Goal: Obtain resource: Obtain resource

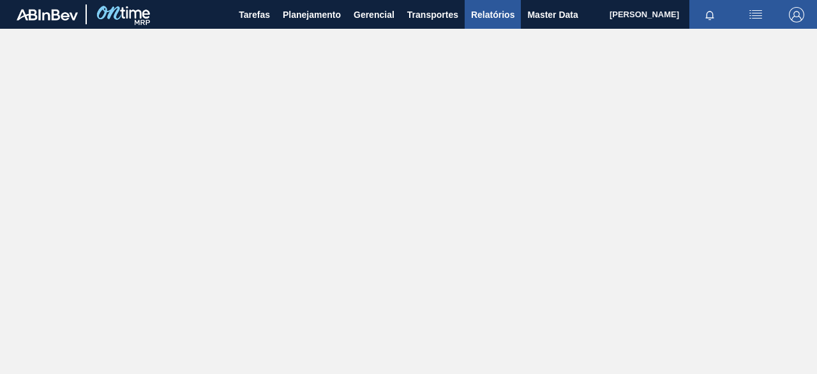
click at [503, 16] on span "Relatórios" at bounding box center [492, 14] width 43 height 15
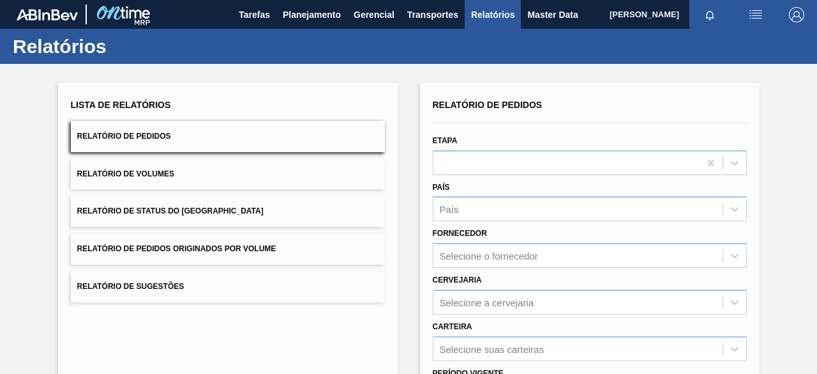
click at [306, 253] on button "Relatório de Pedidos Originados por Volume" at bounding box center [228, 248] width 314 height 31
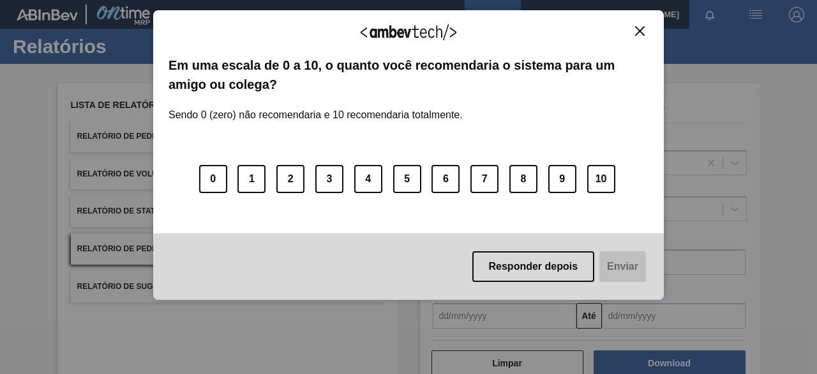
click at [639, 34] on img "Close" at bounding box center [640, 31] width 10 height 10
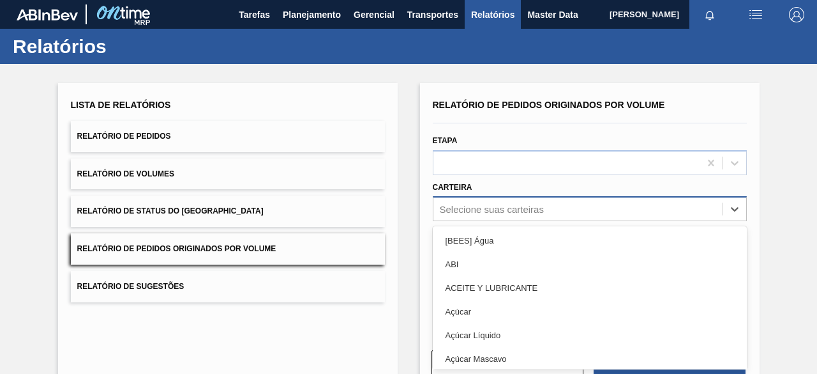
scroll to position [49, 0]
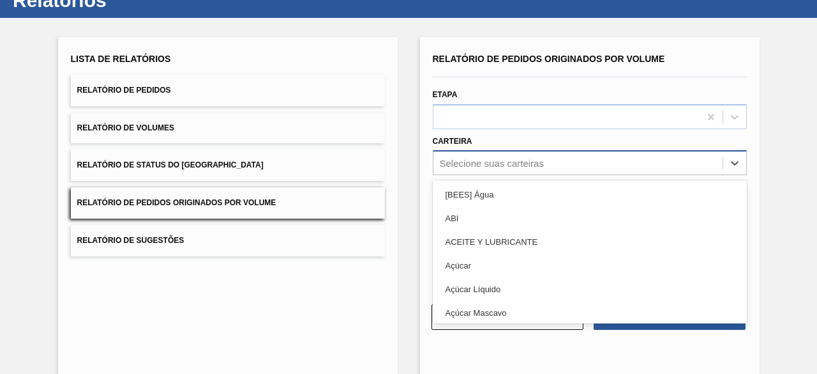
click at [550, 175] on div "option [BEES] Água focused, 1 of 101. 101 results available. Use Up and Down to…" at bounding box center [590, 162] width 314 height 25
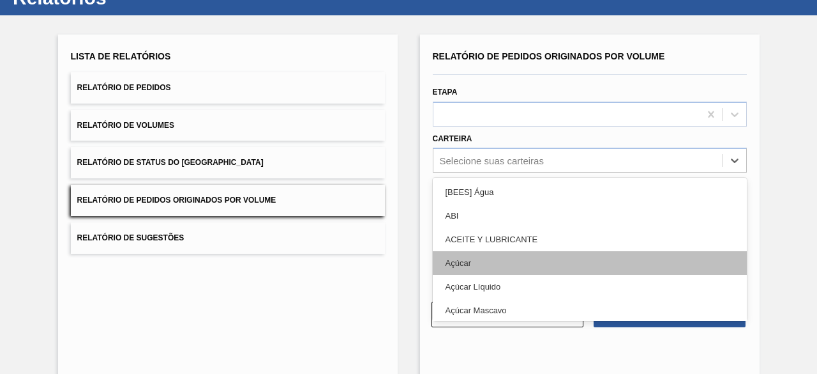
click at [529, 261] on div "Açúcar" at bounding box center [590, 263] width 314 height 24
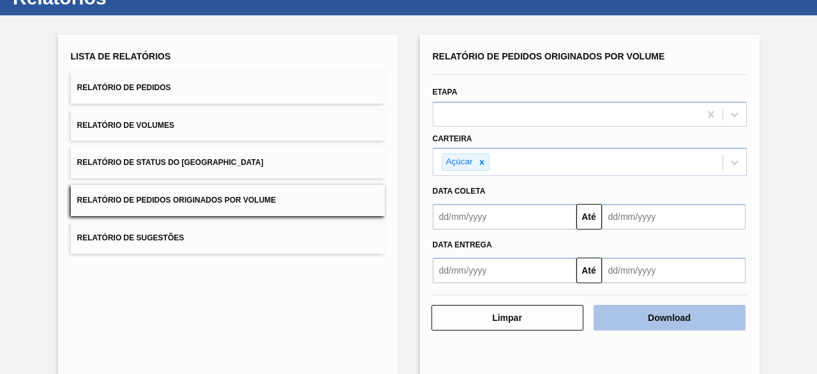
click at [660, 312] on button "Download" at bounding box center [670, 318] width 152 height 26
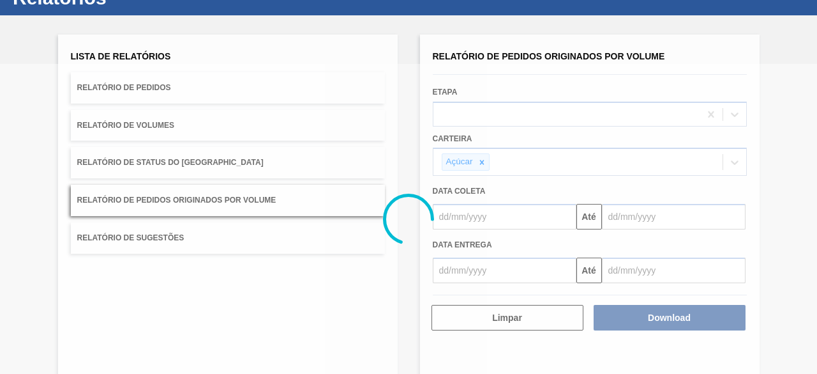
drag, startPoint x: 536, startPoint y: 185, endPoint x: 517, endPoint y: 160, distance: 31.8
click at [536, 185] on div at bounding box center [408, 219] width 817 height 310
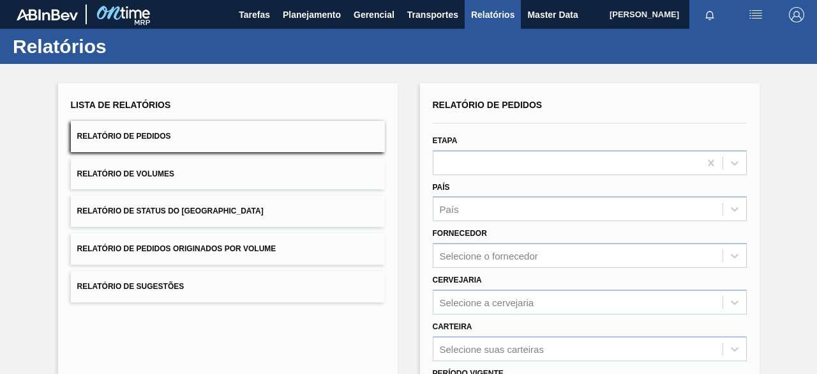
click at [336, 261] on button "Relatório de Pedidos Originados por Volume" at bounding box center [228, 248] width 314 height 31
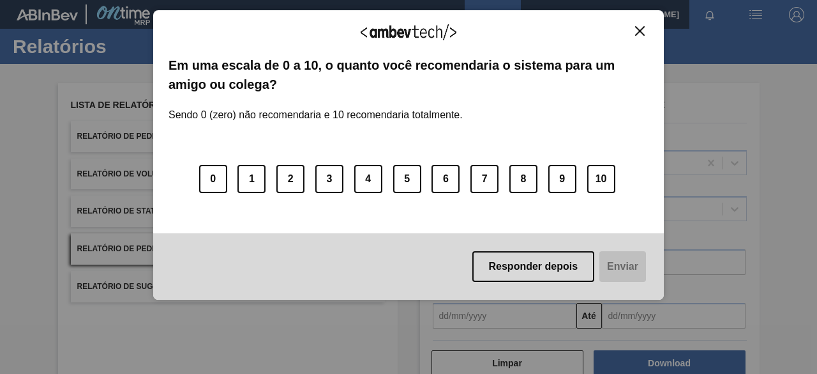
click at [645, 26] on div "Agradecemos seu feedback! Em uma escala de 0 a 10, o quanto você recomendaria o…" at bounding box center [408, 155] width 511 height 290
click at [642, 33] on img "Close" at bounding box center [640, 31] width 10 height 10
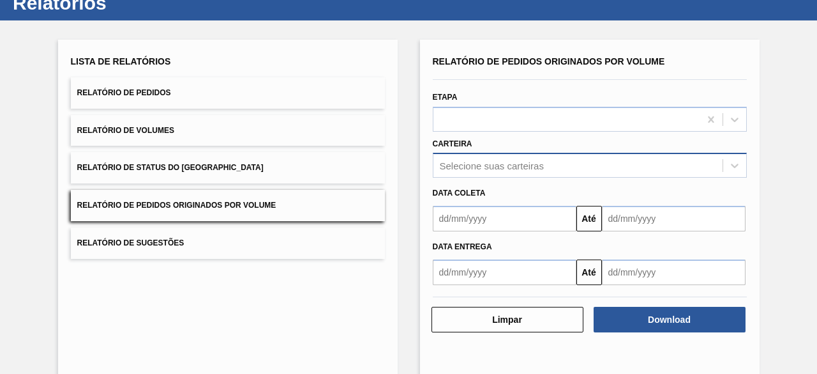
click at [529, 178] on div "Selecione suas carteiras" at bounding box center [590, 165] width 314 height 25
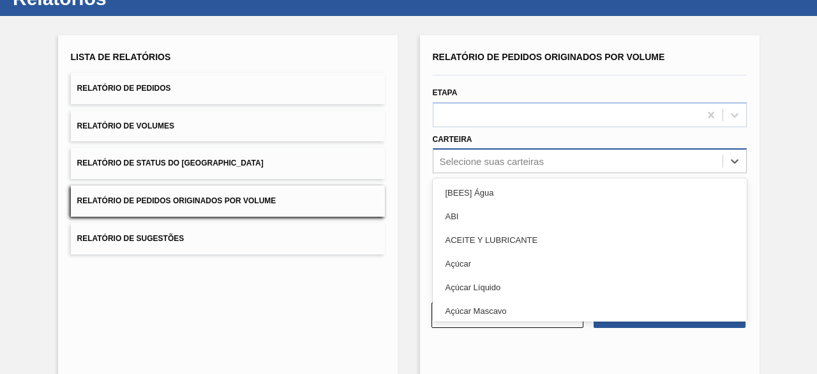
scroll to position [49, 0]
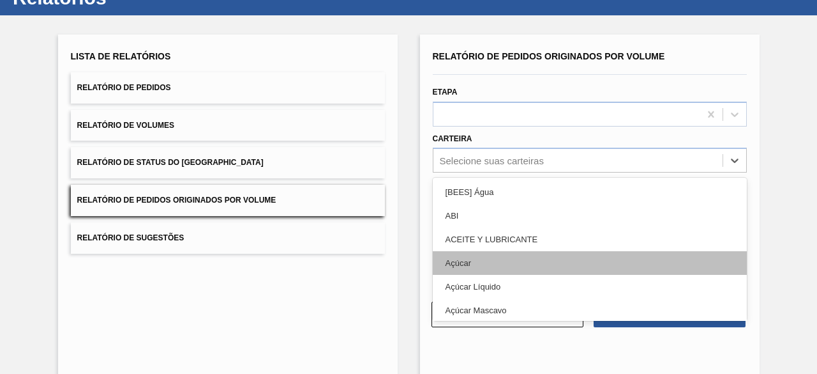
click at [514, 255] on div "Açúcar" at bounding box center [590, 263] width 314 height 24
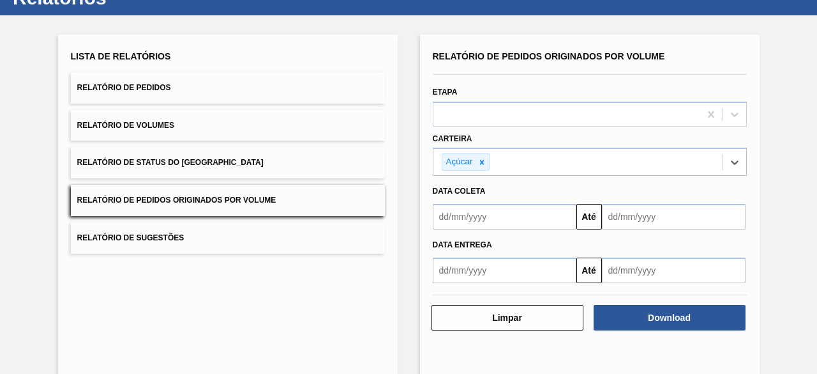
click at [523, 213] on input "text" at bounding box center [505, 217] width 144 height 26
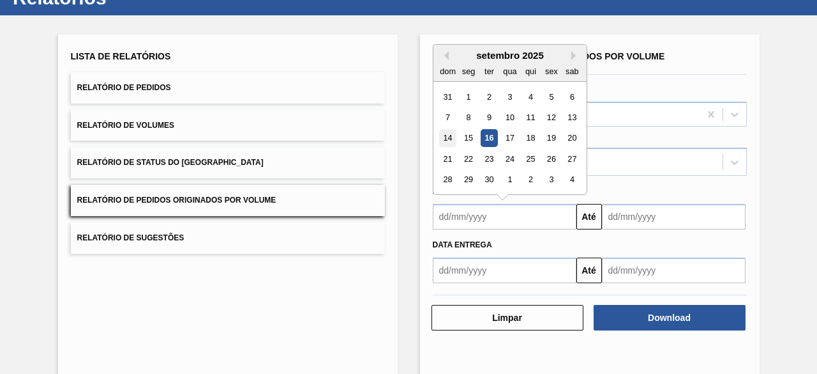
click at [453, 137] on div "14" at bounding box center [447, 138] width 17 height 17
type input "[DATE]"
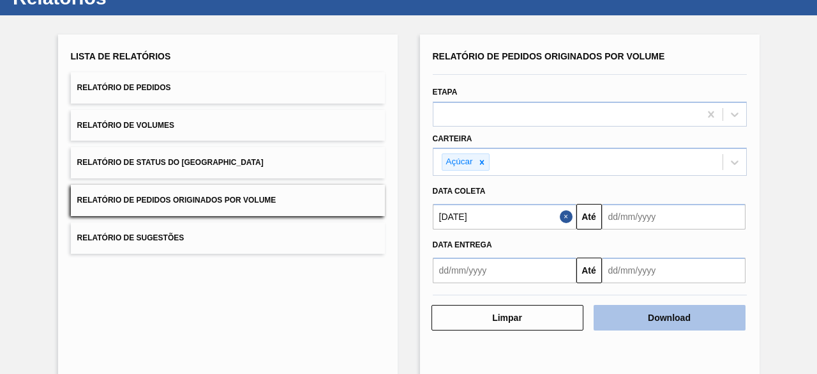
click at [631, 312] on button "Download" at bounding box center [670, 318] width 152 height 26
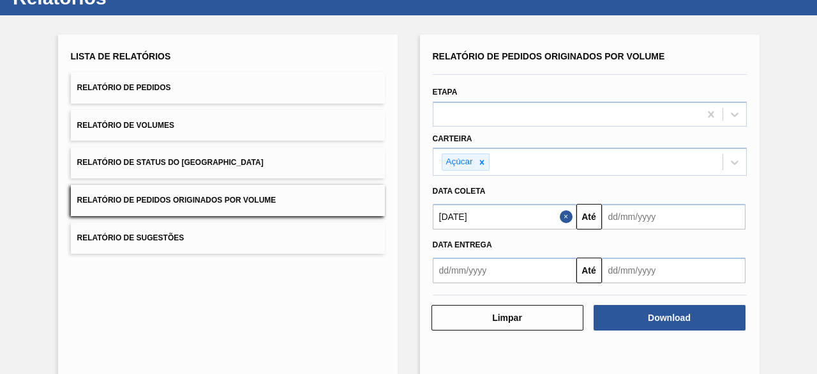
drag, startPoint x: 352, startPoint y: 24, endPoint x: 392, endPoint y: 7, distance: 42.9
click at [354, 24] on div "Lista de Relatórios Relatório de Pedidos Relatório de Volumes Relatório de Stat…" at bounding box center [408, 205] width 817 height 380
